Goal: Task Accomplishment & Management: Complete application form

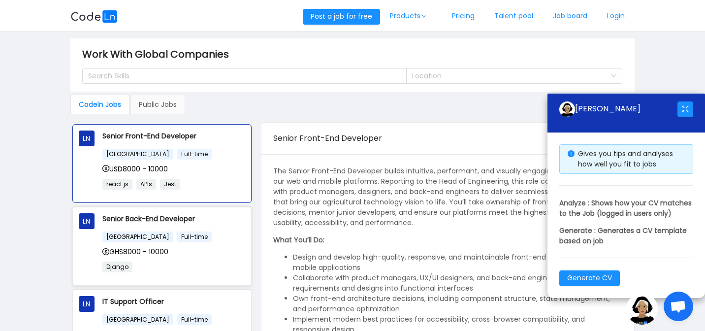
click at [210, 225] on div "Senior Back-End Developer [GEOGRAPHIC_DATA] Full-time GHS8000 - 10000 Django" at bounding box center [173, 246] width 143 height 66
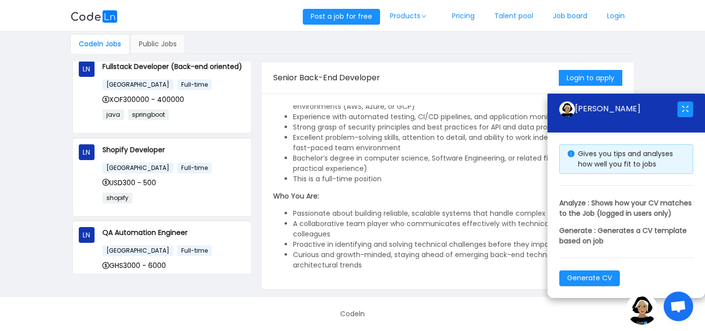
scroll to position [580, 0]
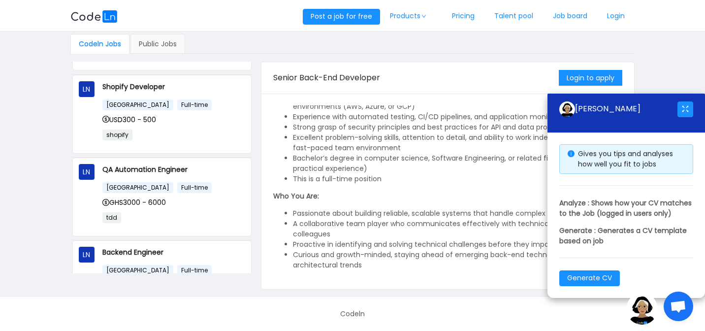
click at [210, 214] on div "[GEOGRAPHIC_DATA] Full-time GHS3000 - 6000 tdd" at bounding box center [173, 206] width 143 height 48
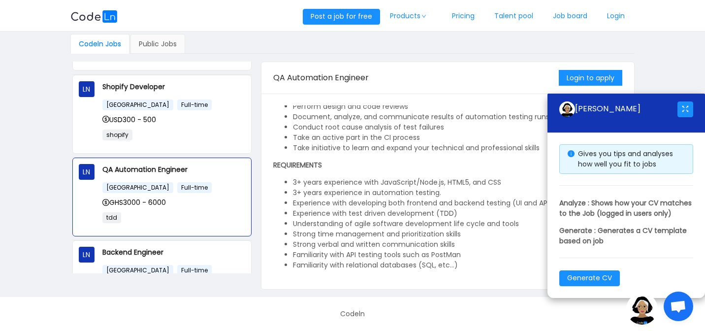
scroll to position [52, 0]
click at [567, 77] on button "Login to apply" at bounding box center [591, 78] width 64 height 16
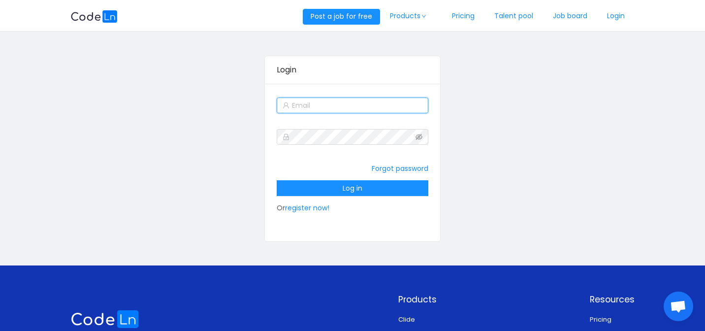
click at [360, 106] on input "text" at bounding box center [353, 106] width 152 height 16
type input "[EMAIL_ADDRESS][DOMAIN_NAME]"
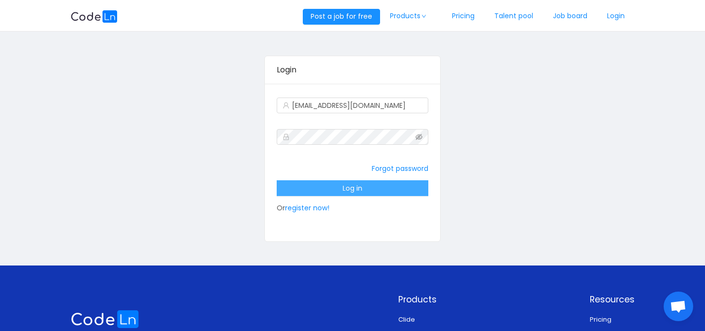
click at [350, 187] on button "Log in" at bounding box center [353, 188] width 152 height 16
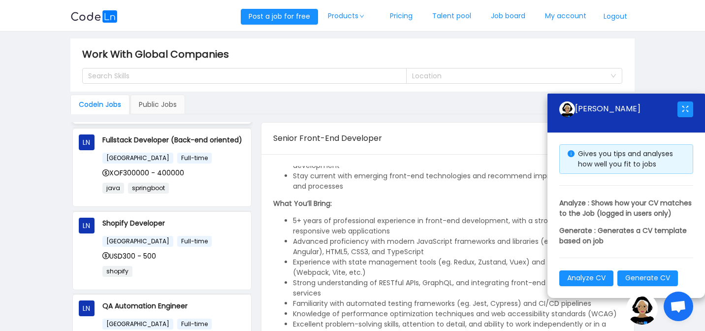
scroll to position [581, 0]
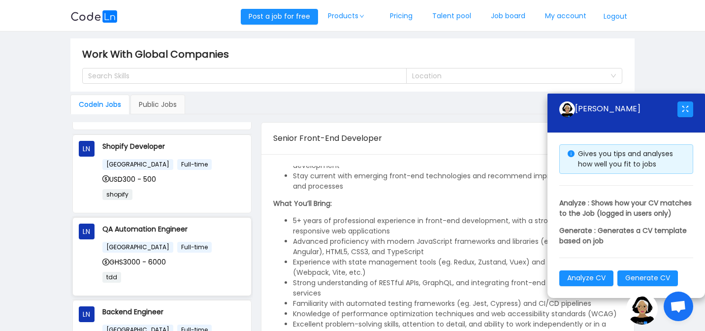
click at [193, 246] on div "QA Automation Engineer [GEOGRAPHIC_DATA] Full-time GHS3000 - 6000 tdd" at bounding box center [173, 257] width 143 height 66
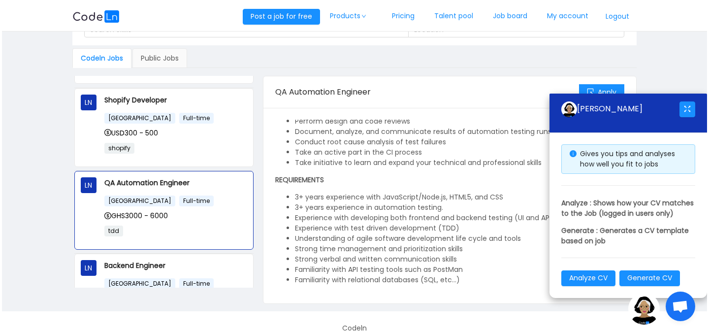
scroll to position [61, 0]
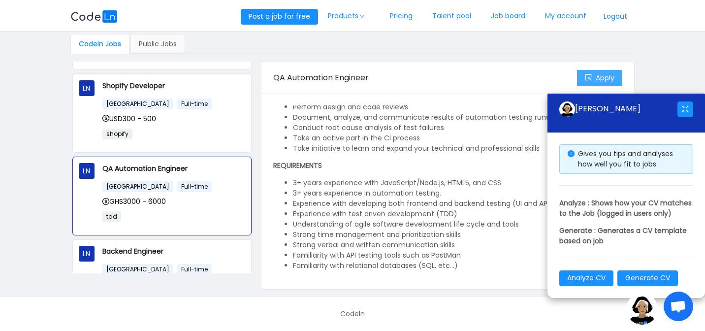
click at [592, 73] on button "Apply" at bounding box center [599, 78] width 45 height 16
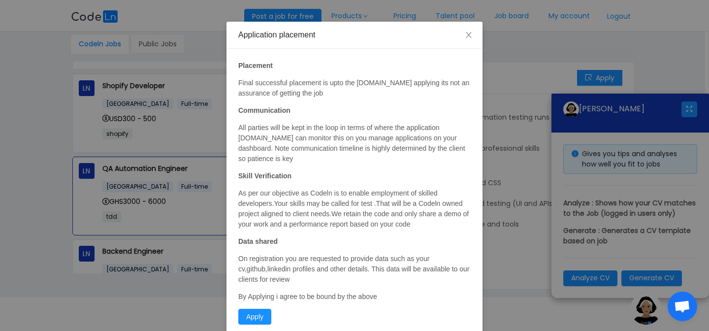
scroll to position [44, 0]
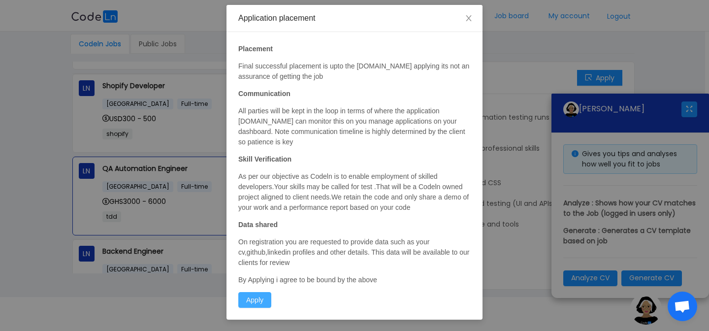
click at [259, 302] on button "Apply" at bounding box center [254, 300] width 33 height 16
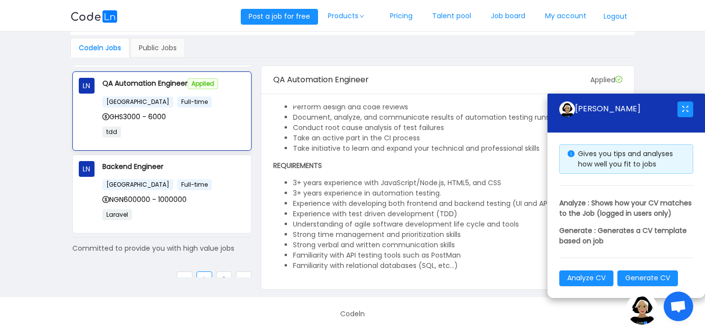
scroll to position [687, 0]
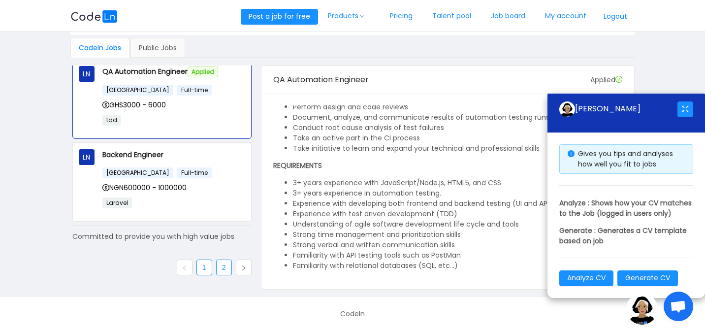
click at [222, 263] on link "2" at bounding box center [224, 267] width 15 height 15
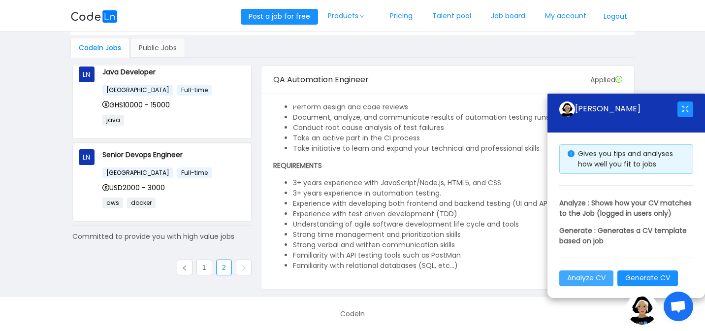
click at [595, 280] on button "Analyze CV" at bounding box center [587, 278] width 54 height 16
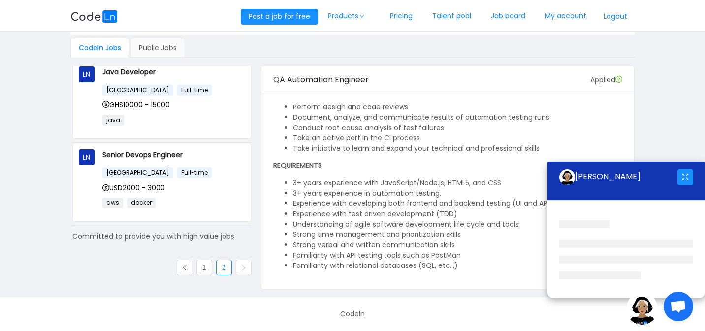
click at [384, 180] on li "3+ years experience with JavaScript/Node.js, HTML5, and CSS" at bounding box center [457, 183] width 329 height 10
click at [686, 173] on button "button" at bounding box center [686, 177] width 16 height 16
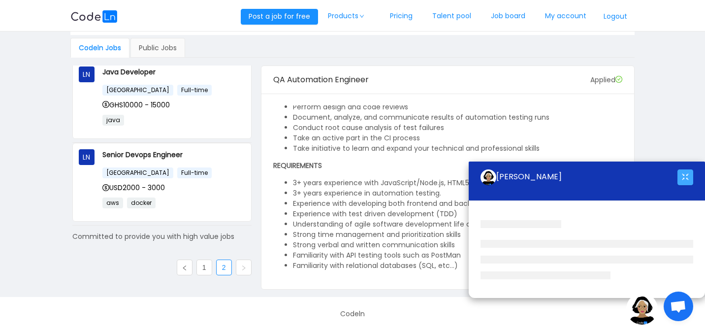
click at [686, 173] on button "button" at bounding box center [686, 177] width 16 height 16
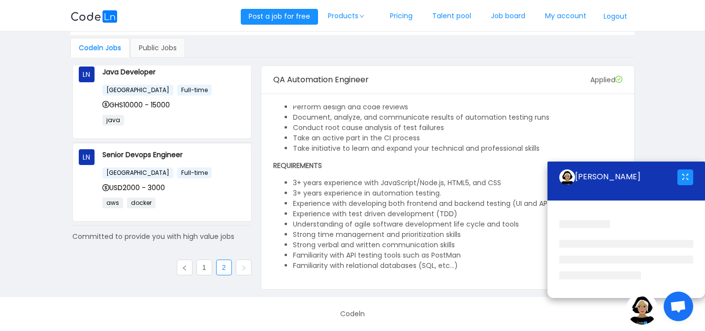
click at [673, 305] on span "Open chat" at bounding box center [678, 308] width 16 height 14
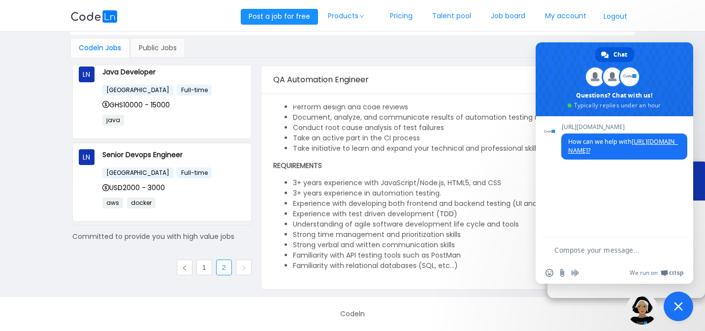
click at [683, 301] on span "Close chat" at bounding box center [679, 307] width 30 height 30
